Goal: Task Accomplishment & Management: Use online tool/utility

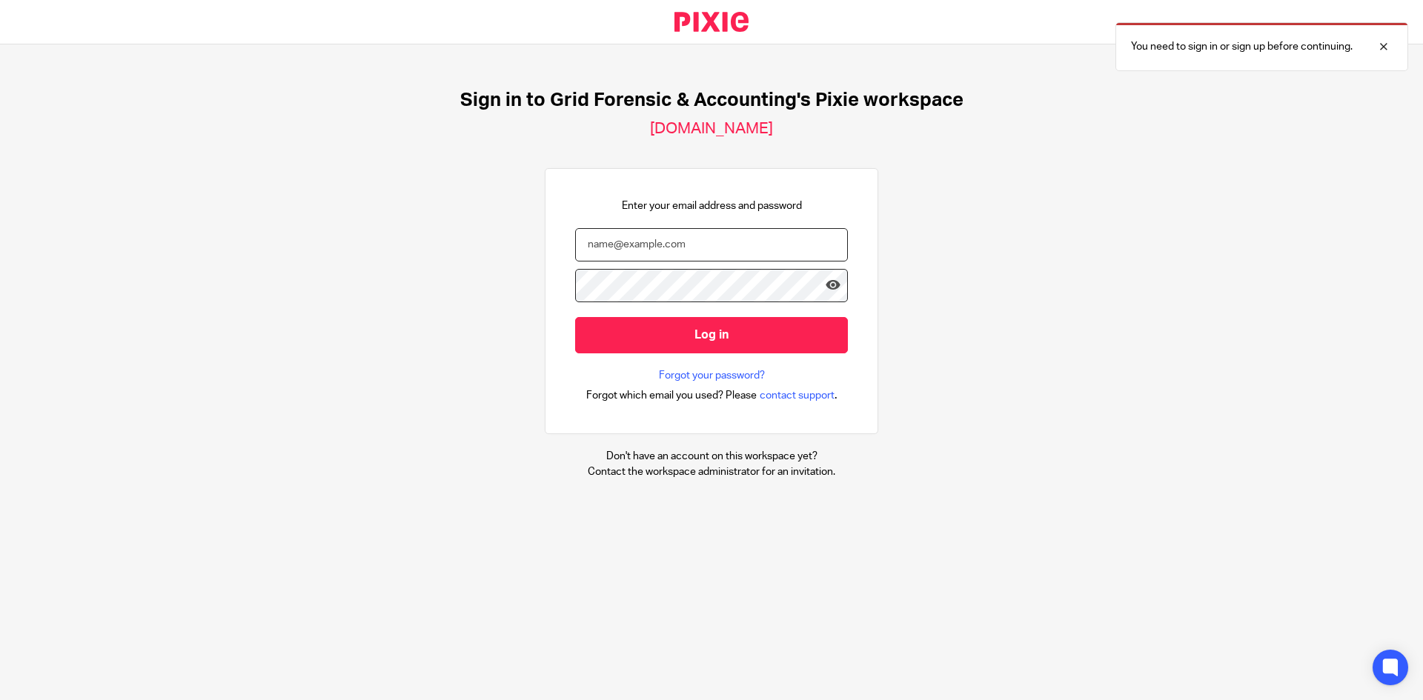
click at [640, 241] on input "email" at bounding box center [711, 244] width 273 height 33
type input "afikile.danti@gridfa.com"
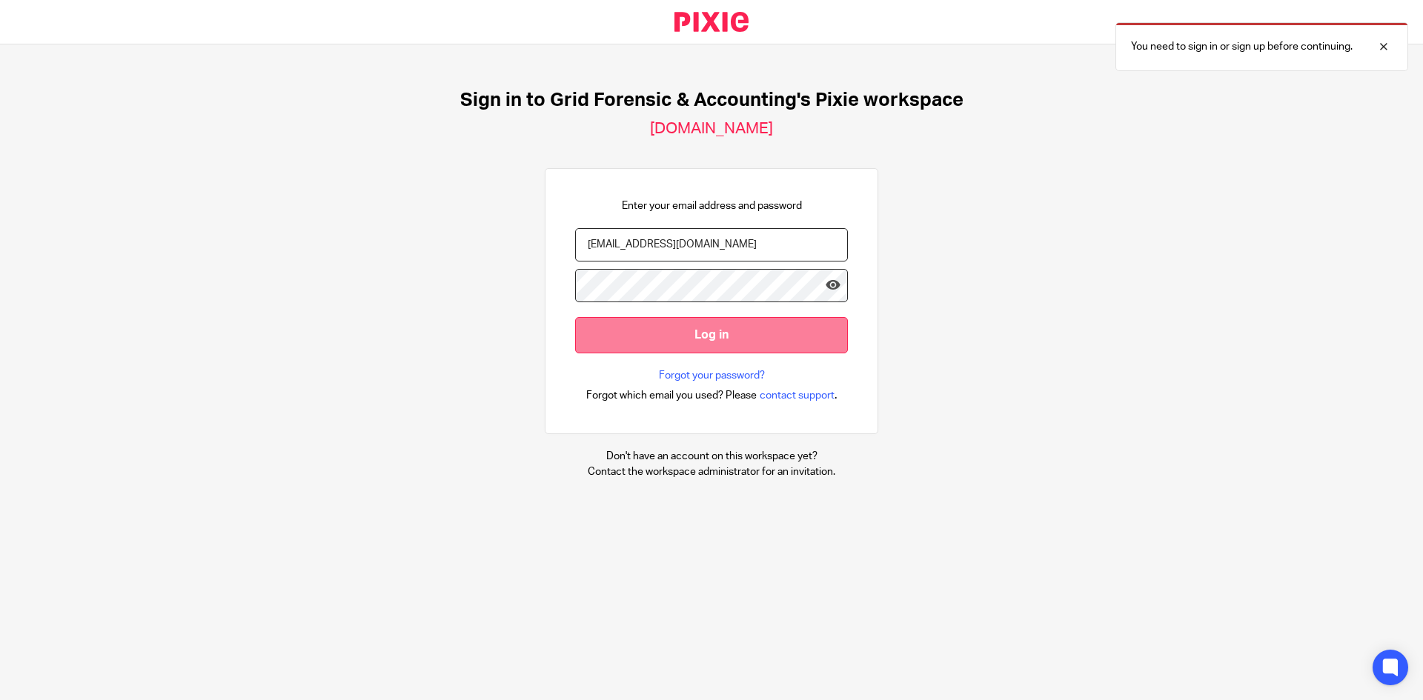
click at [693, 329] on input "Log in" at bounding box center [711, 335] width 273 height 36
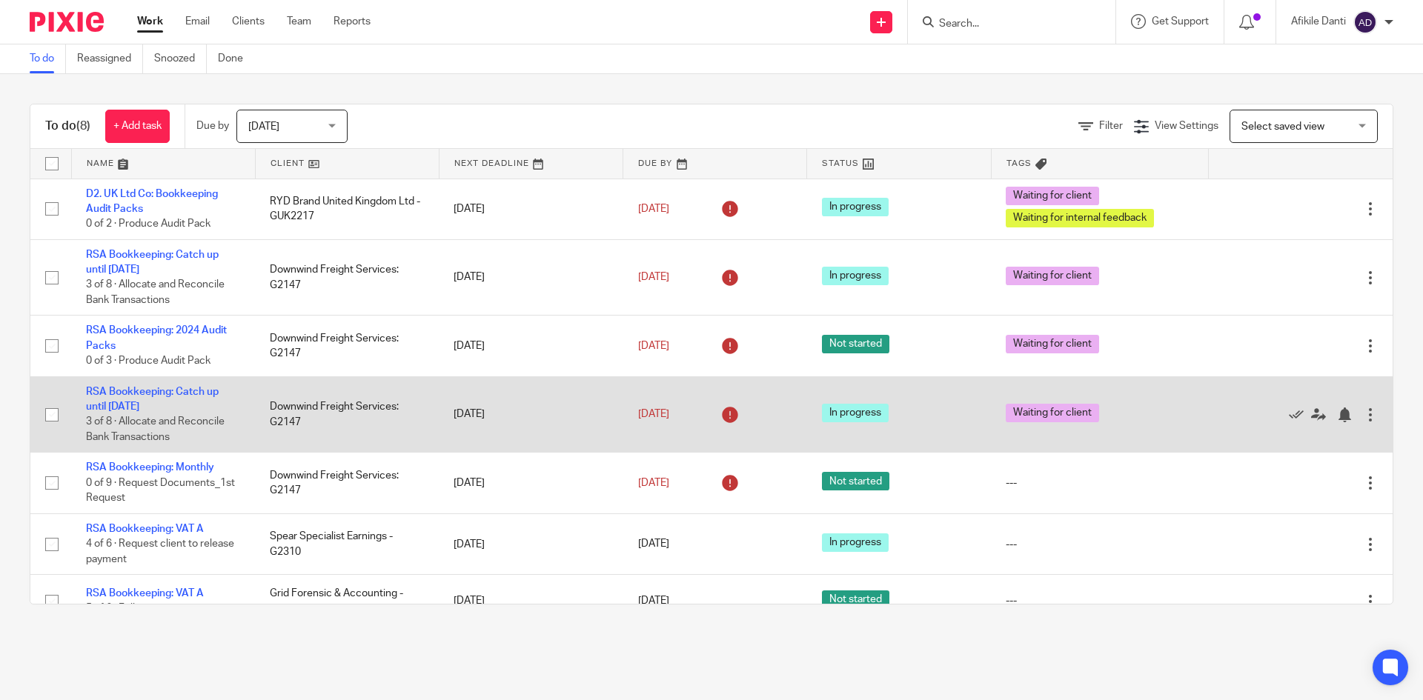
scroll to position [76, 0]
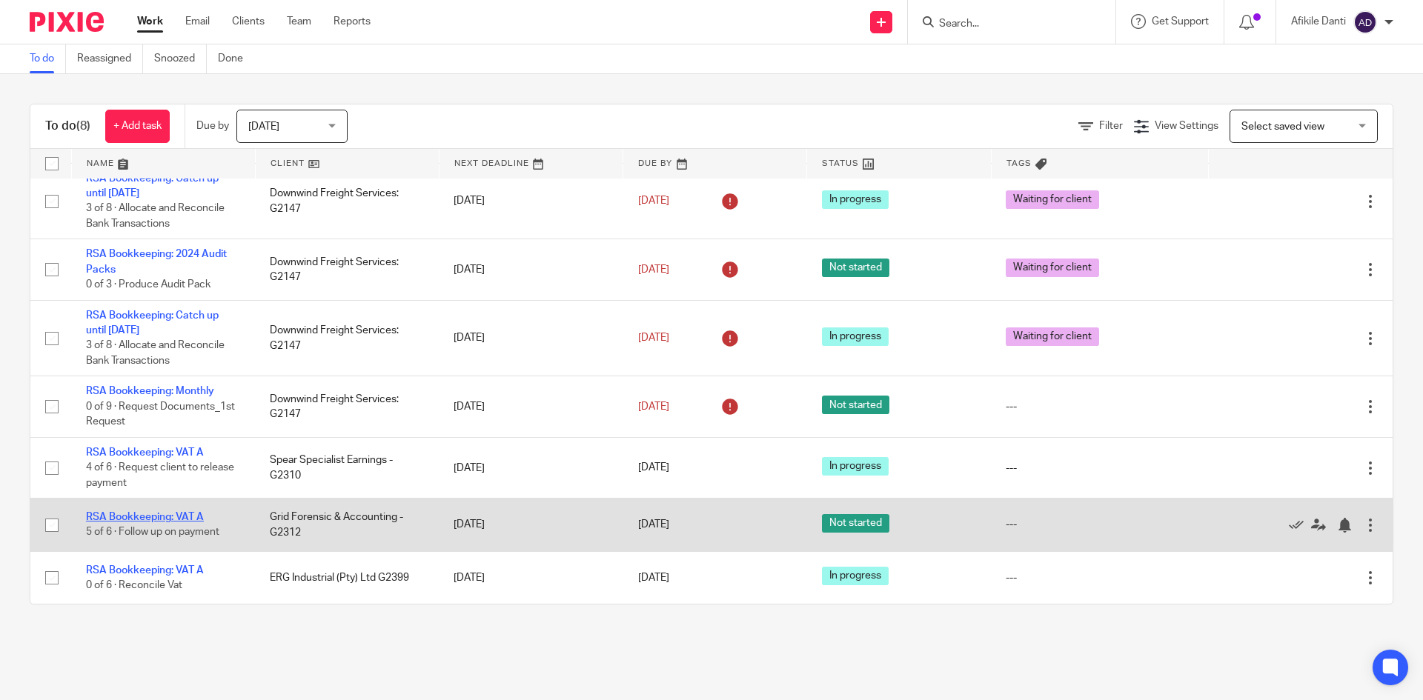
click at [160, 518] on link "RSA Bookkeeping: VAT A" at bounding box center [145, 517] width 118 height 10
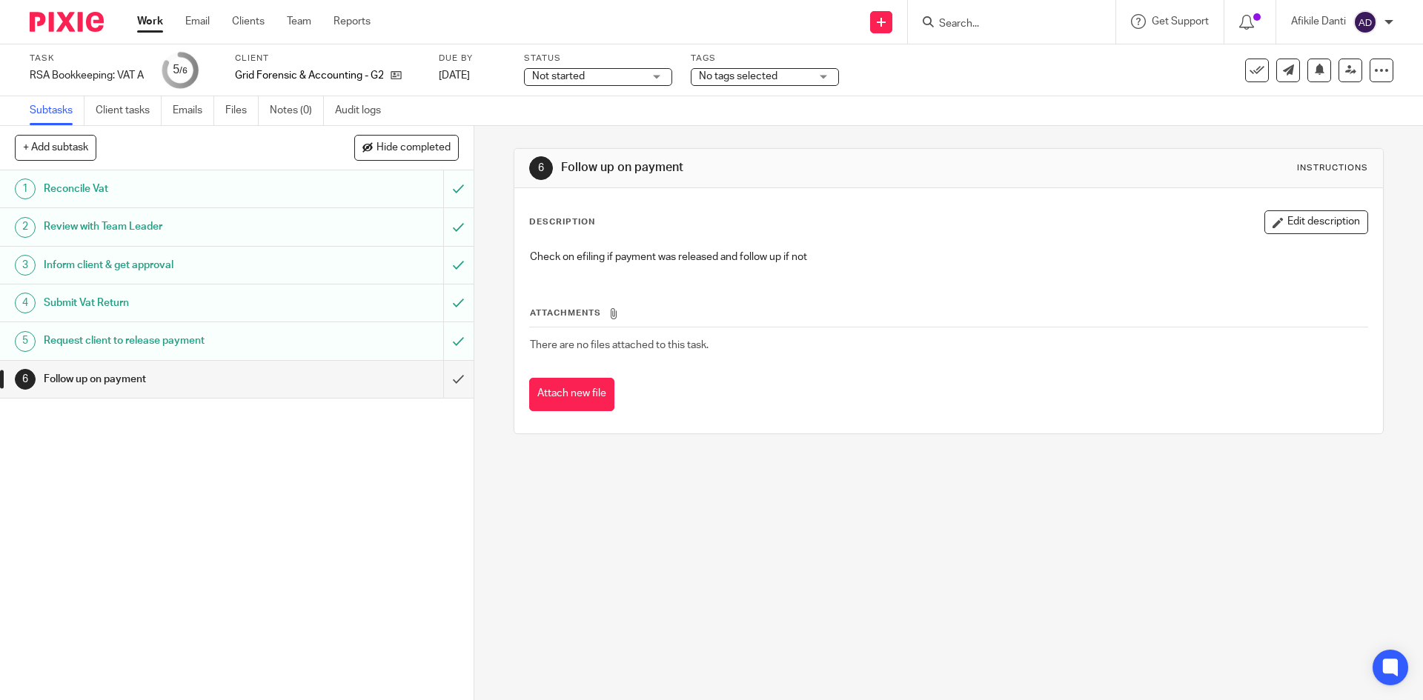
click at [145, 29] on link "Work" at bounding box center [150, 21] width 26 height 15
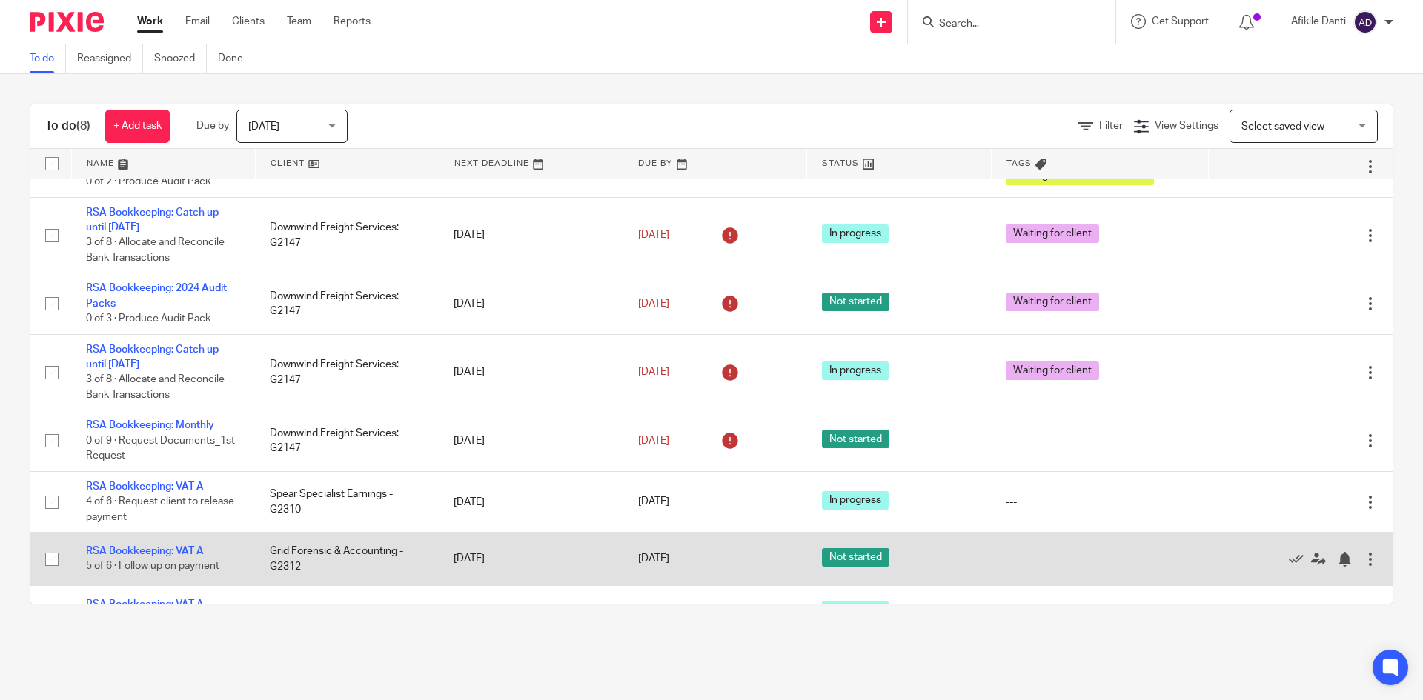
scroll to position [76, 0]
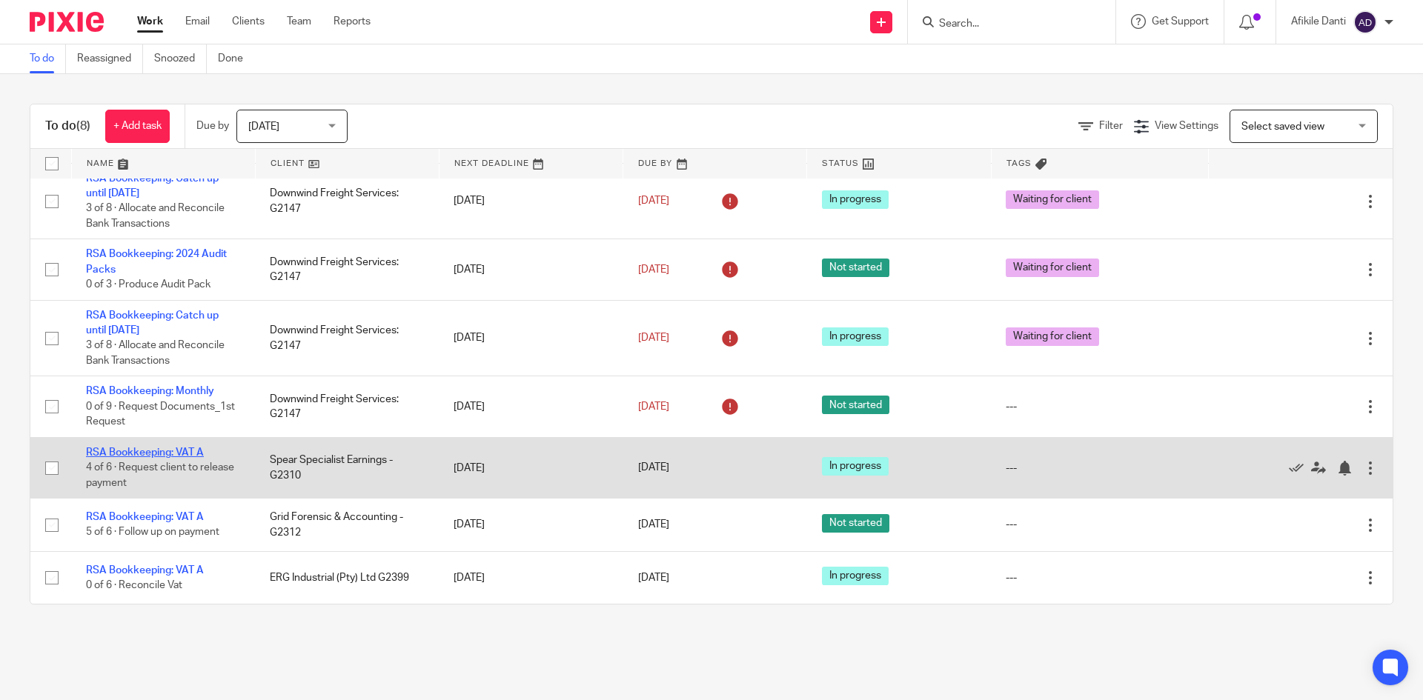
click at [196, 452] on link "RSA Bookkeeping: VAT A" at bounding box center [145, 453] width 118 height 10
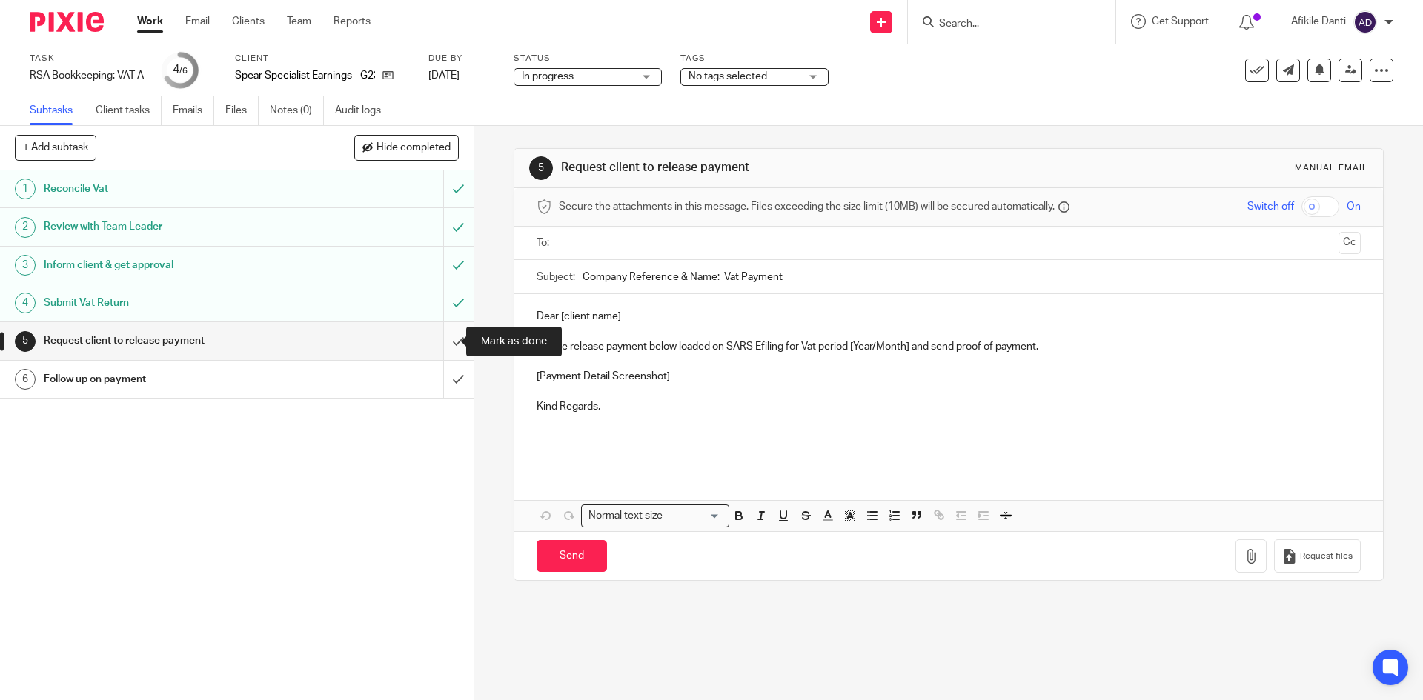
click at [429, 348] on input "submit" at bounding box center [237, 340] width 474 height 37
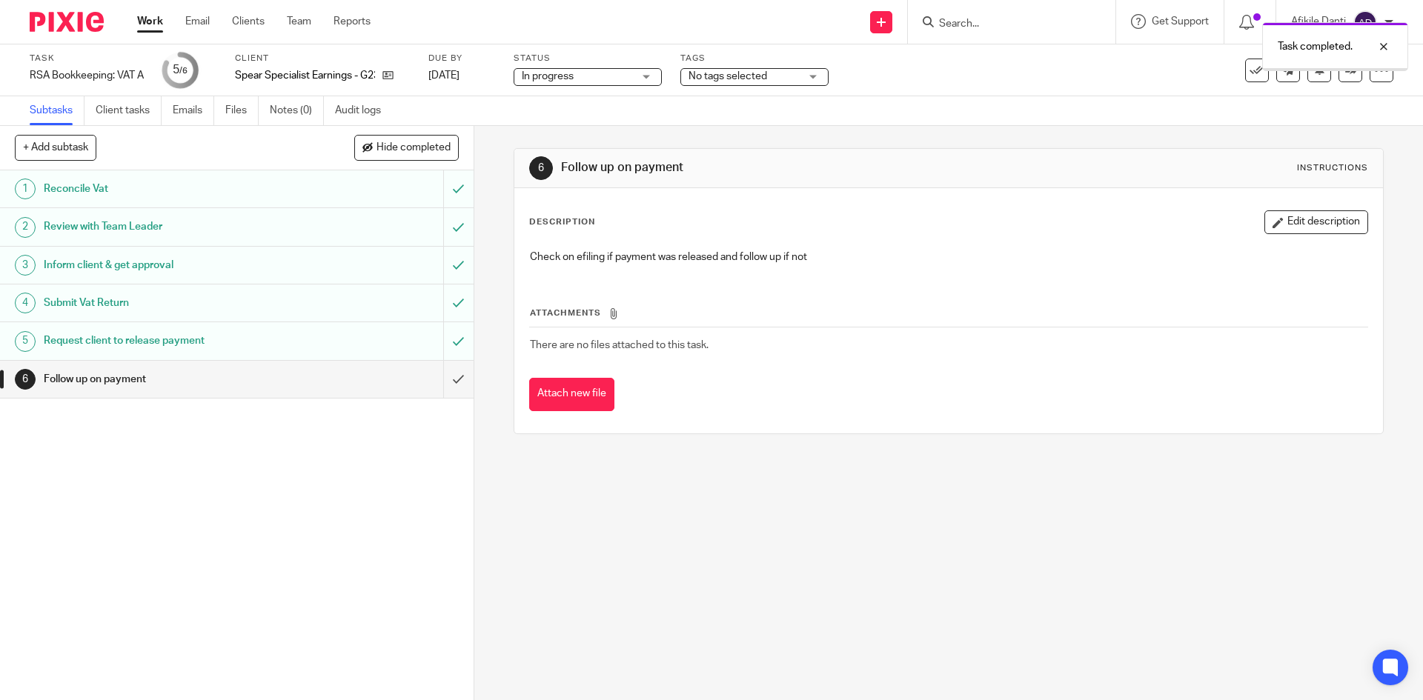
click at [150, 24] on link "Work" at bounding box center [150, 21] width 26 height 15
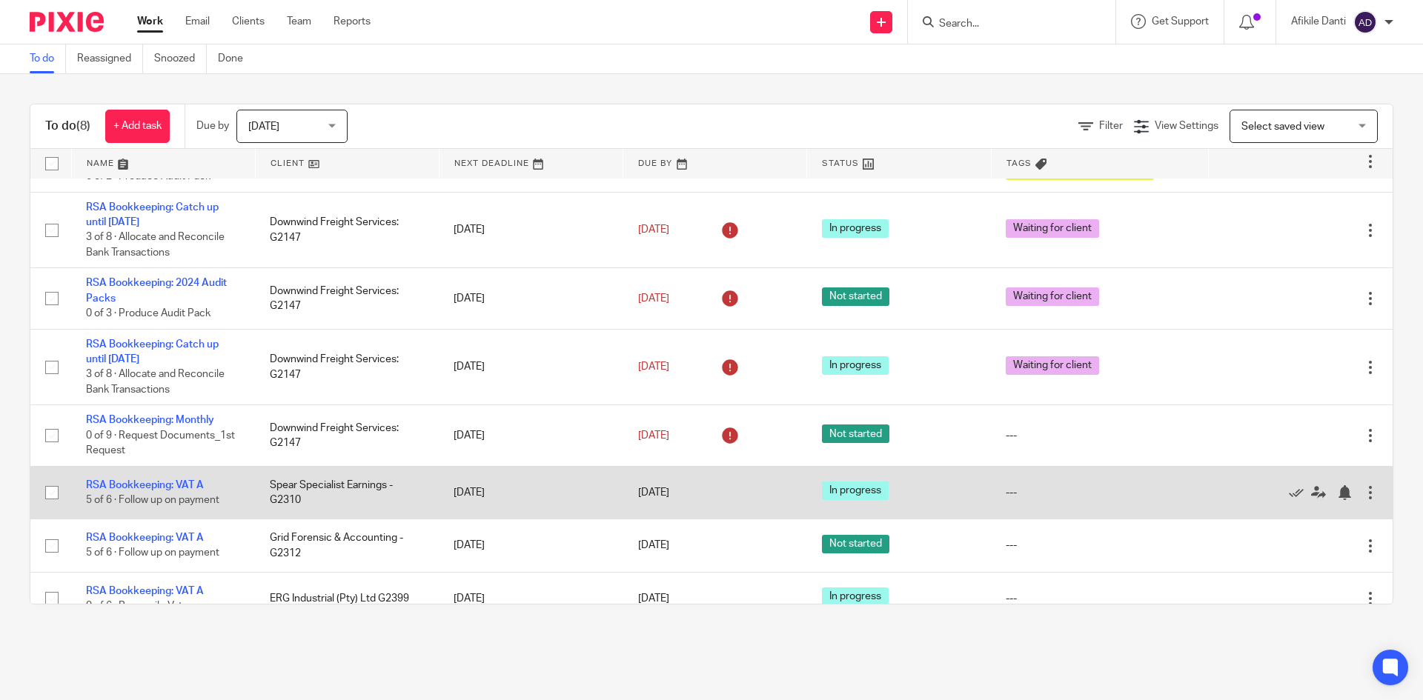
scroll to position [68, 0]
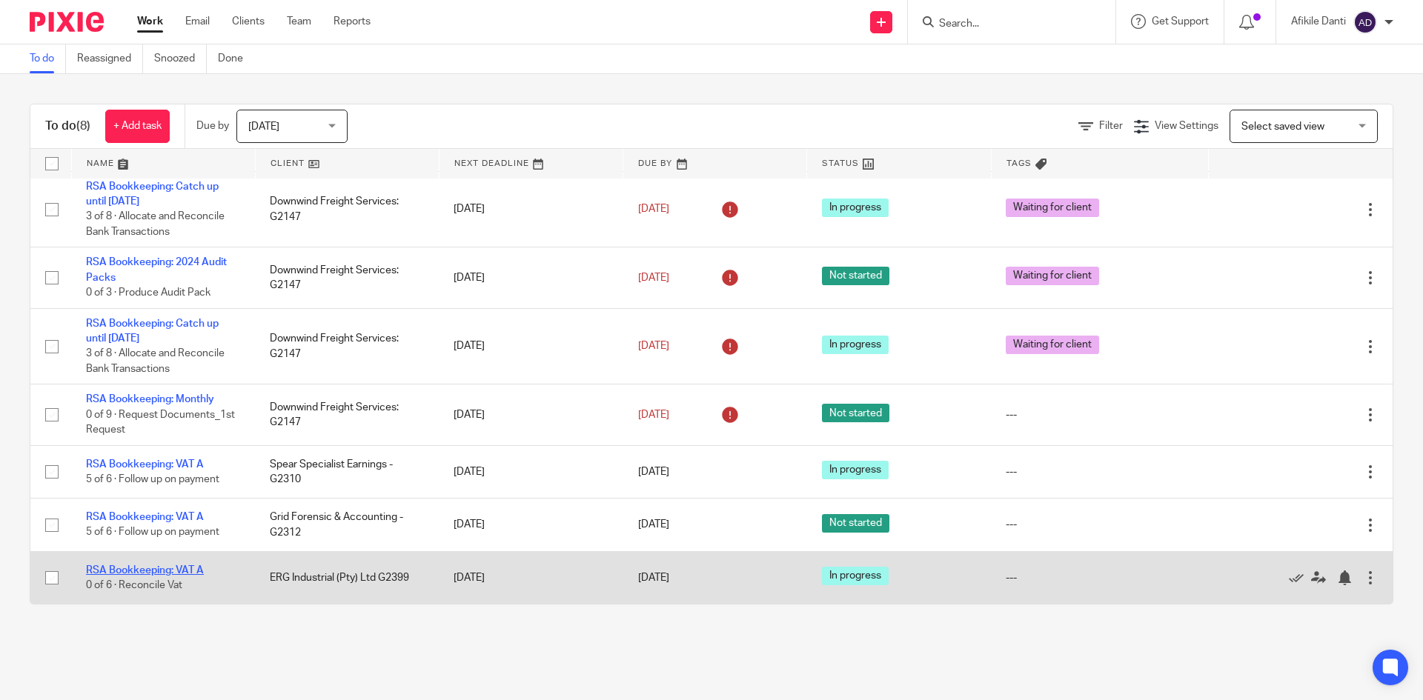
click at [179, 565] on link "RSA Bookkeeping: VAT A" at bounding box center [145, 570] width 118 height 10
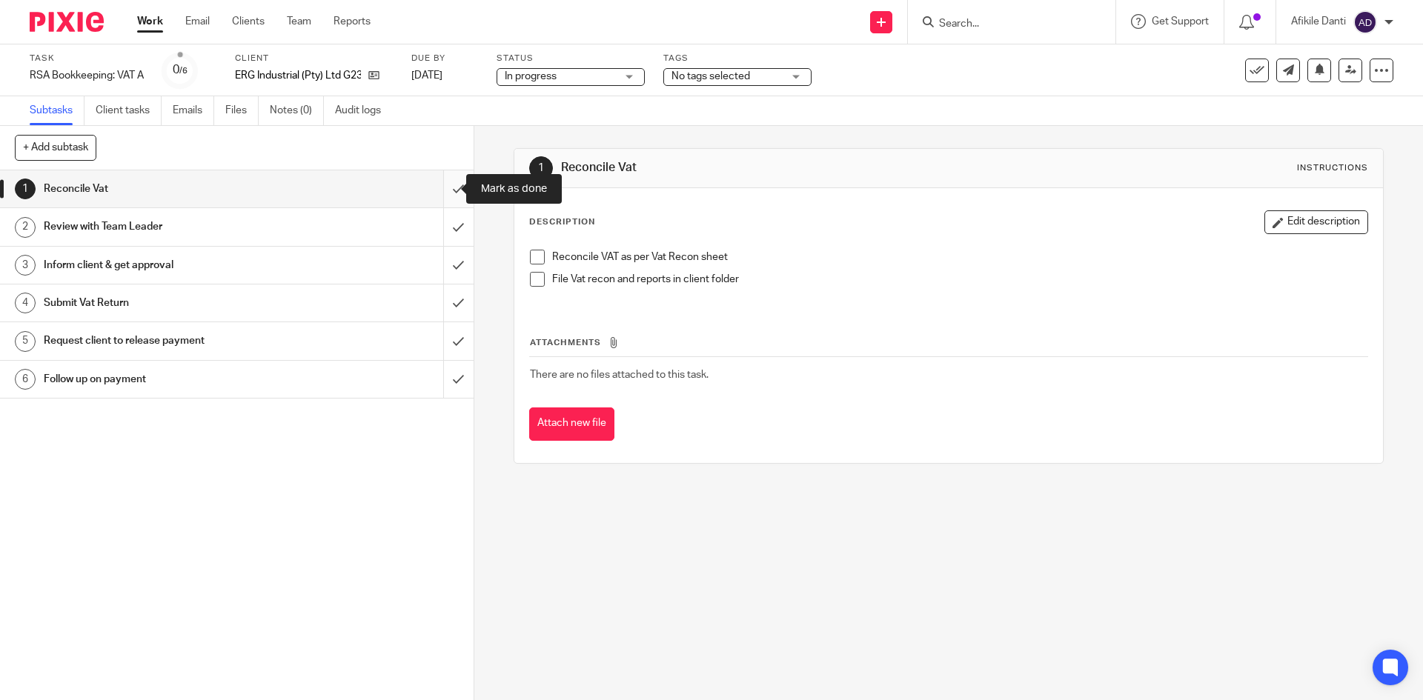
click at [445, 199] on input "submit" at bounding box center [237, 188] width 474 height 37
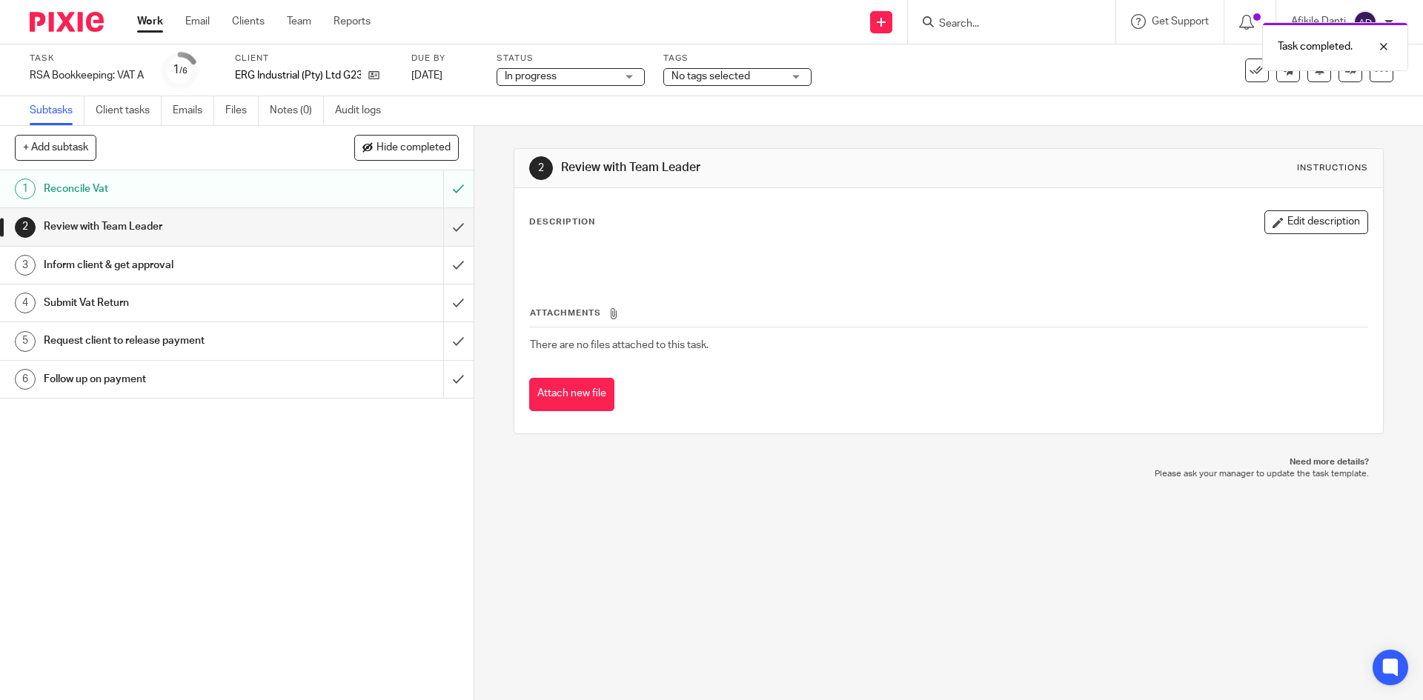
click at [145, 27] on link "Work" at bounding box center [150, 21] width 26 height 15
